Goal: Task Accomplishment & Management: Complete application form

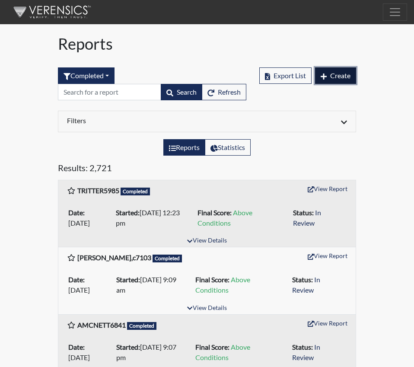
click at [344, 76] on span "Create" at bounding box center [340, 75] width 20 height 8
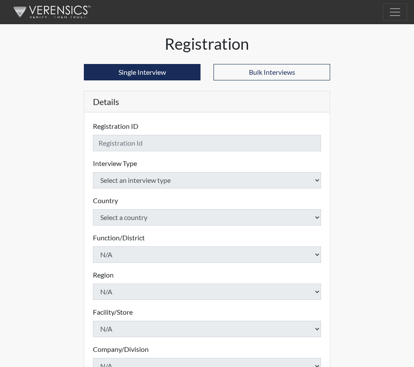
checkbox input "true"
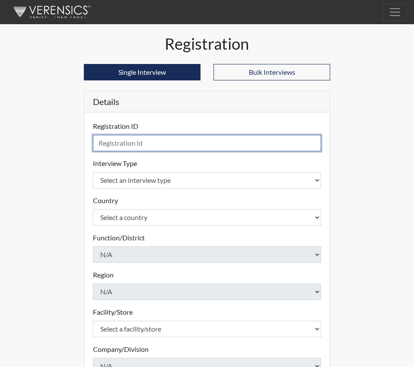
click at [107, 143] on input "text" at bounding box center [207, 143] width 228 height 16
type input "[PERSON_NAME], S 0273"
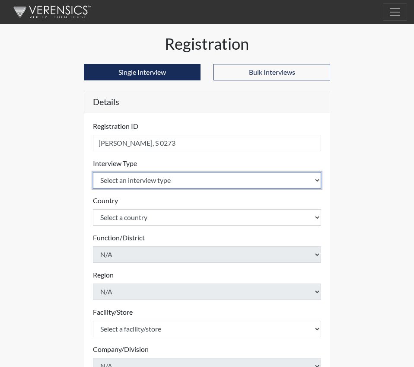
click at [317, 180] on select "Select an interview type Corrections Pre-Employment" at bounding box center [207, 180] width 228 height 16
select select "ff733e93-e1bf-11ea-9c9f-0eff0cf7eb8f"
click at [93, 172] on select "Select an interview type Corrections Pre-Employment" at bounding box center [207, 180] width 228 height 16
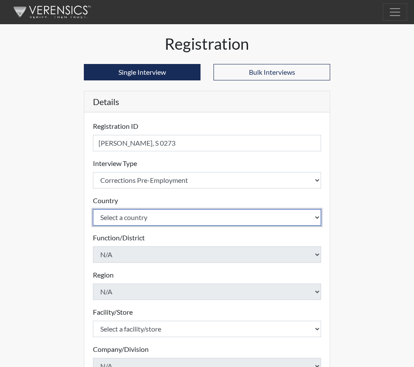
click at [317, 219] on select "Select a country [GEOGRAPHIC_DATA] [GEOGRAPHIC_DATA]" at bounding box center [207, 217] width 228 height 16
select select "united-states-of-[GEOGRAPHIC_DATA]"
click at [93, 209] on select "Select a country [GEOGRAPHIC_DATA] [GEOGRAPHIC_DATA]" at bounding box center [207, 217] width 228 height 16
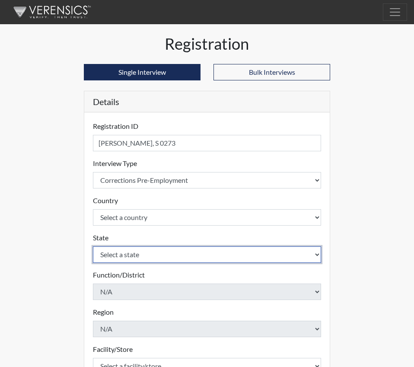
click at [315, 254] on select "Select a state [US_STATE] [US_STATE] [US_STATE] [US_STATE] [US_STATE] [US_STATE…" at bounding box center [207, 254] width 228 height 16
select select "SC"
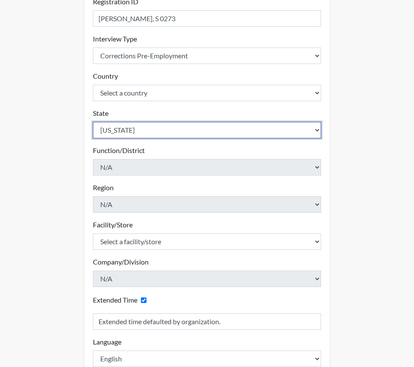
scroll to position [130, 0]
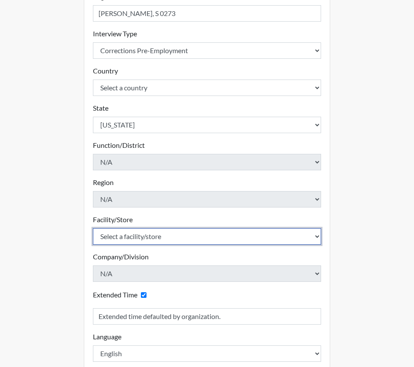
click at [165, 236] on select "Select a facility/store [GEOGRAPHIC_DATA] CI Broad River CI [PERSON_NAME] CI Di…" at bounding box center [207, 236] width 228 height 16
select select "f6ad0ea4-07e5-485a-b261-2ea10a870e66"
click at [93, 228] on select "Select a facility/store [GEOGRAPHIC_DATA] CI Broad River CI [PERSON_NAME] CI Di…" at bounding box center [207, 236] width 228 height 16
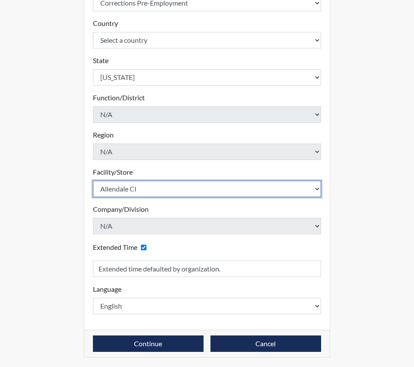
scroll to position [178, 0]
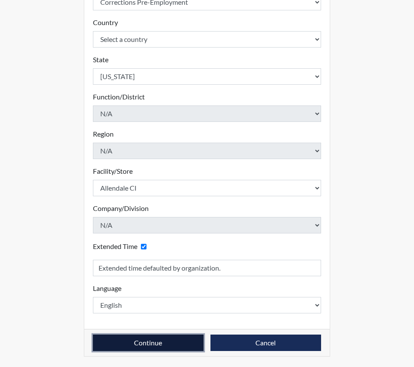
click at [147, 342] on button "Continue" at bounding box center [148, 342] width 111 height 16
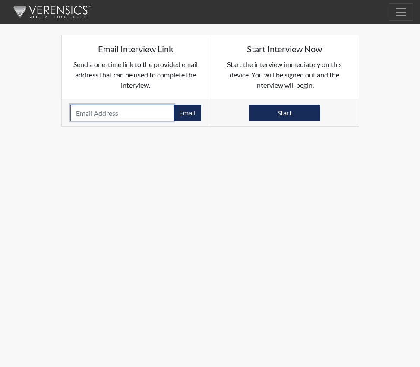
click at [104, 114] on input "email" at bounding box center [122, 113] width 104 height 16
paste input "[EMAIL_ADDRESS][DOMAIN_NAME]"
type input "[EMAIL_ADDRESS][DOMAIN_NAME]"
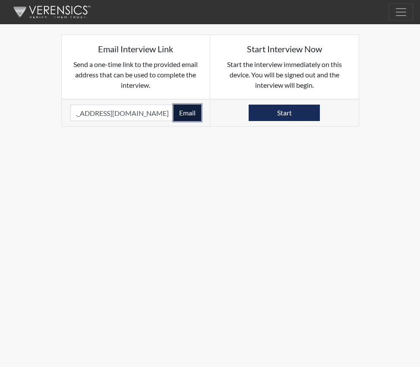
scroll to position [0, 0]
click at [187, 112] on button "Email" at bounding box center [188, 113] width 28 height 16
